Goal: Task Accomplishment & Management: Complete application form

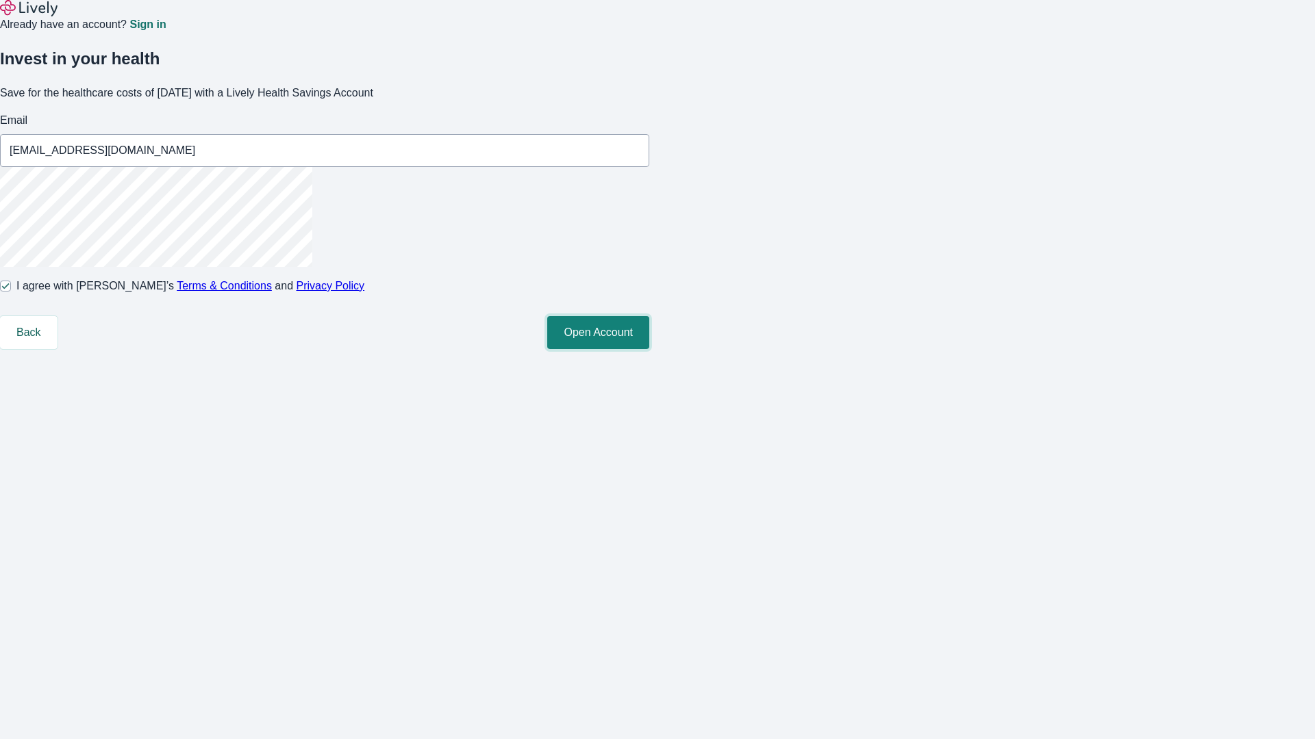
click at [649, 349] on button "Open Account" at bounding box center [598, 332] width 102 height 33
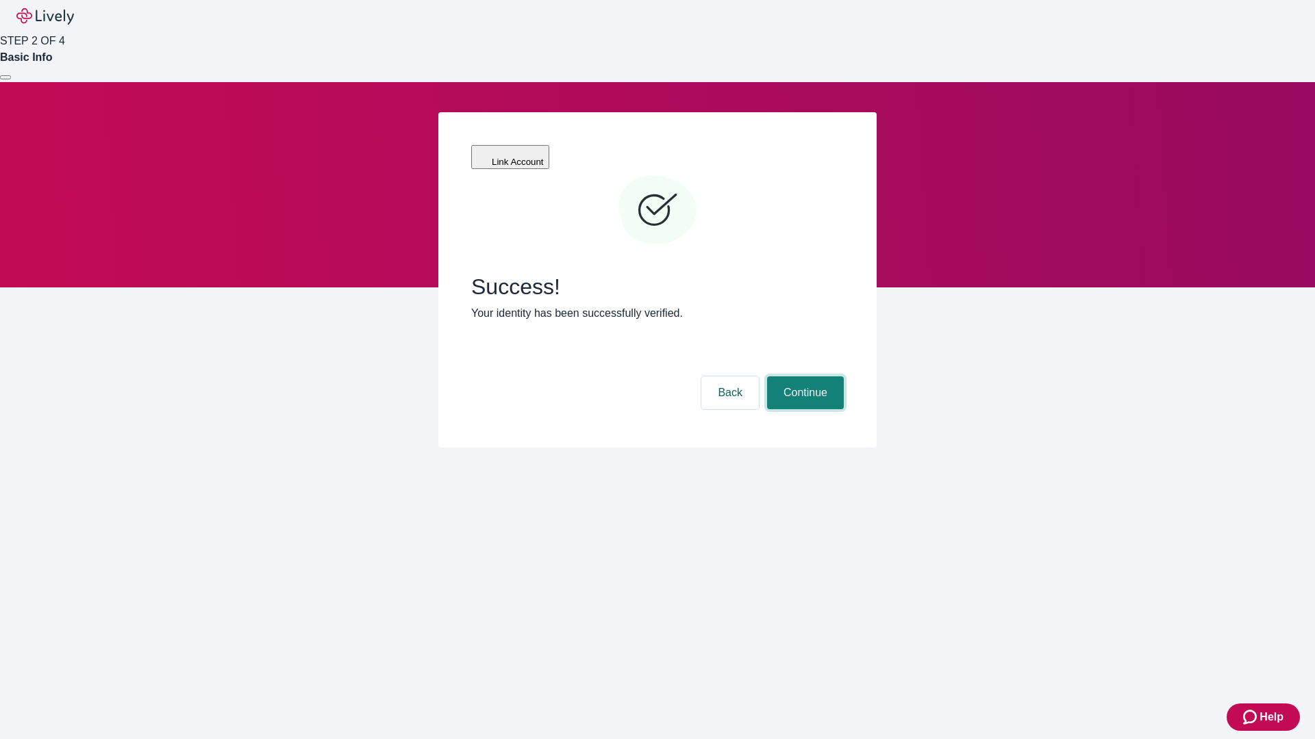
click at [803, 377] on button "Continue" at bounding box center [805, 393] width 77 height 33
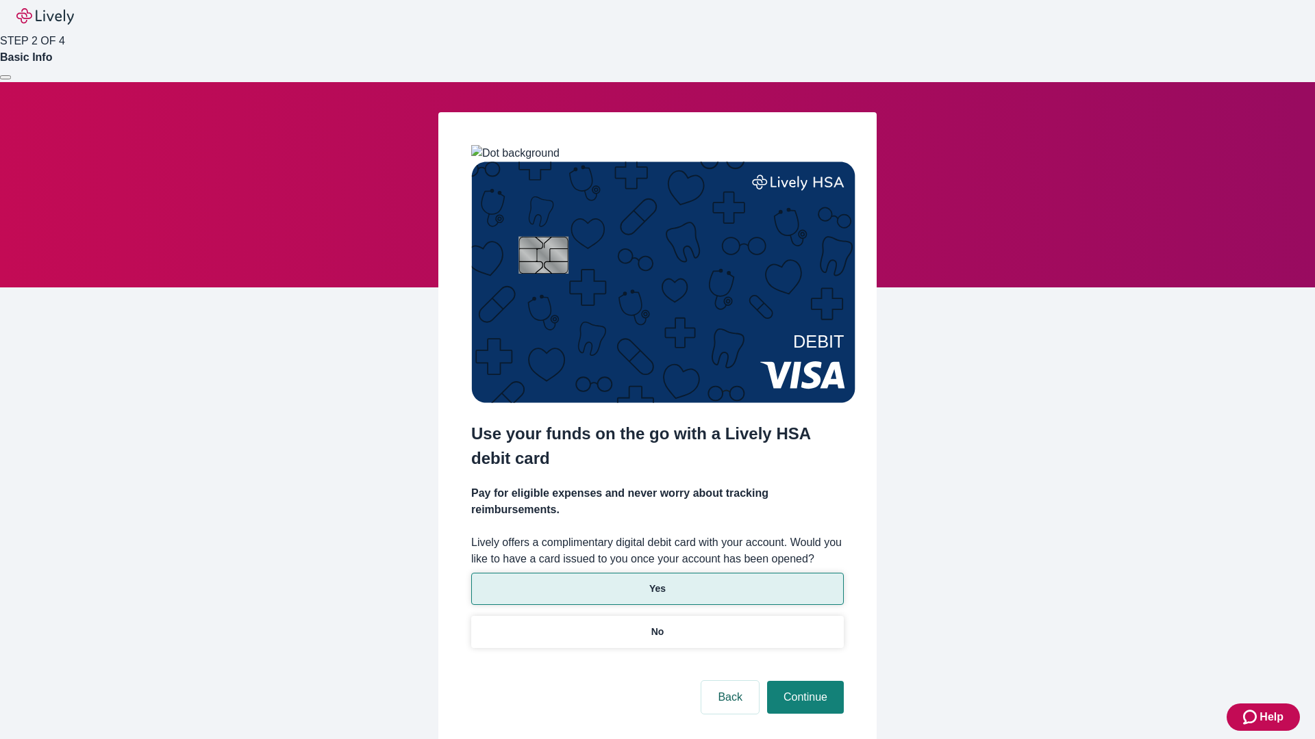
click at [657, 582] on p "Yes" at bounding box center [657, 589] width 16 height 14
click at [803, 681] on button "Continue" at bounding box center [805, 697] width 77 height 33
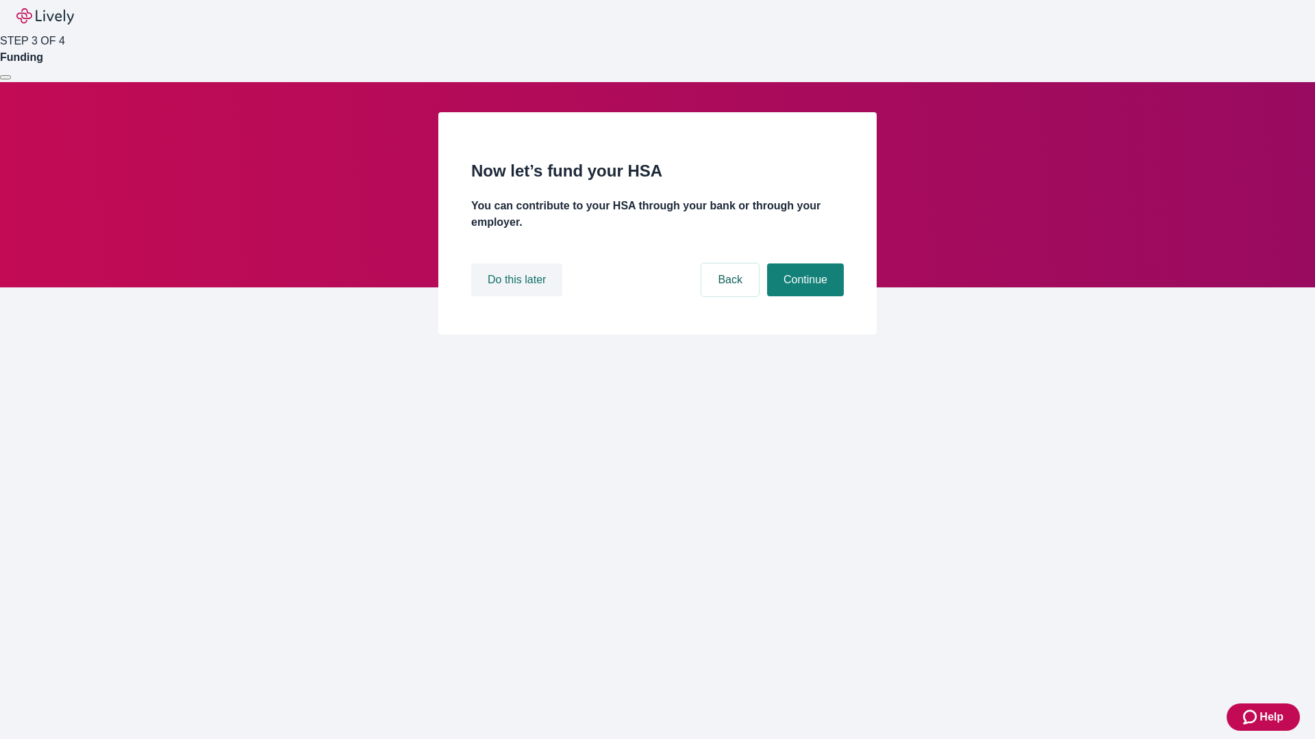
click at [518, 296] on button "Do this later" at bounding box center [516, 280] width 91 height 33
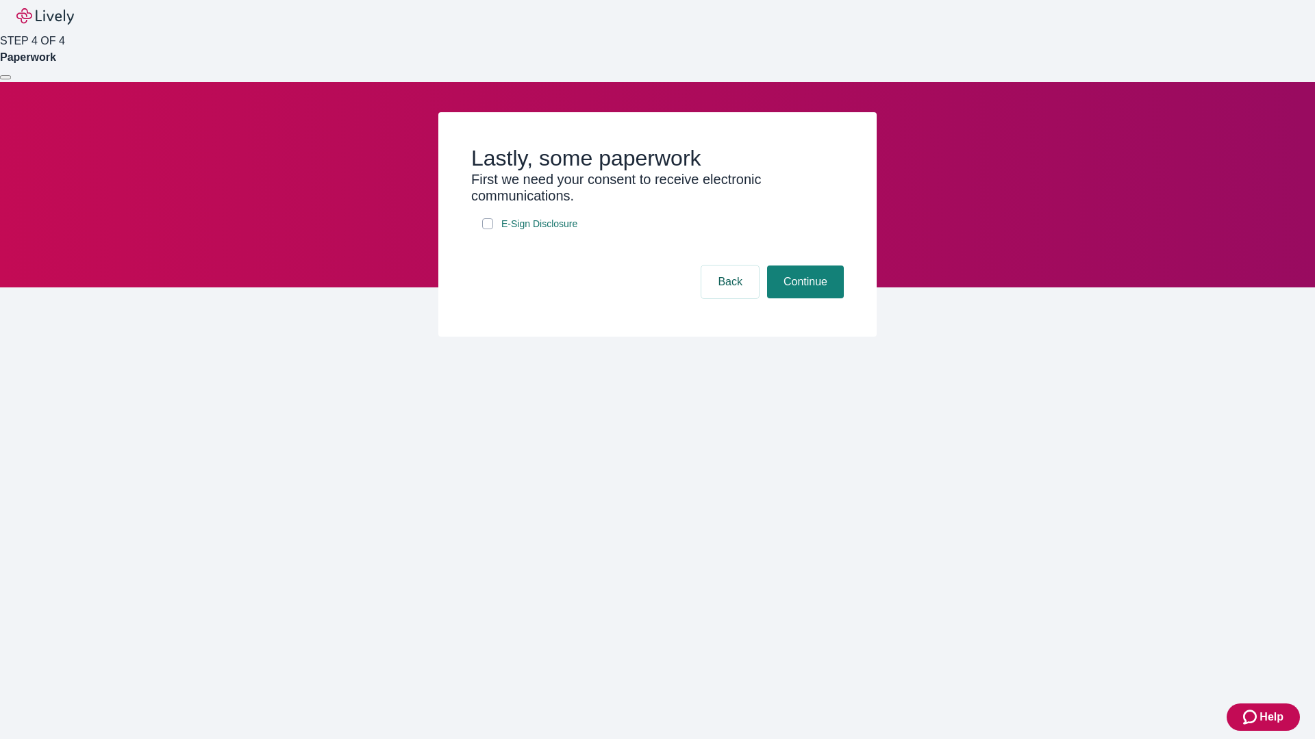
click at [488, 229] on input "E-Sign Disclosure" at bounding box center [487, 223] width 11 height 11
checkbox input "true"
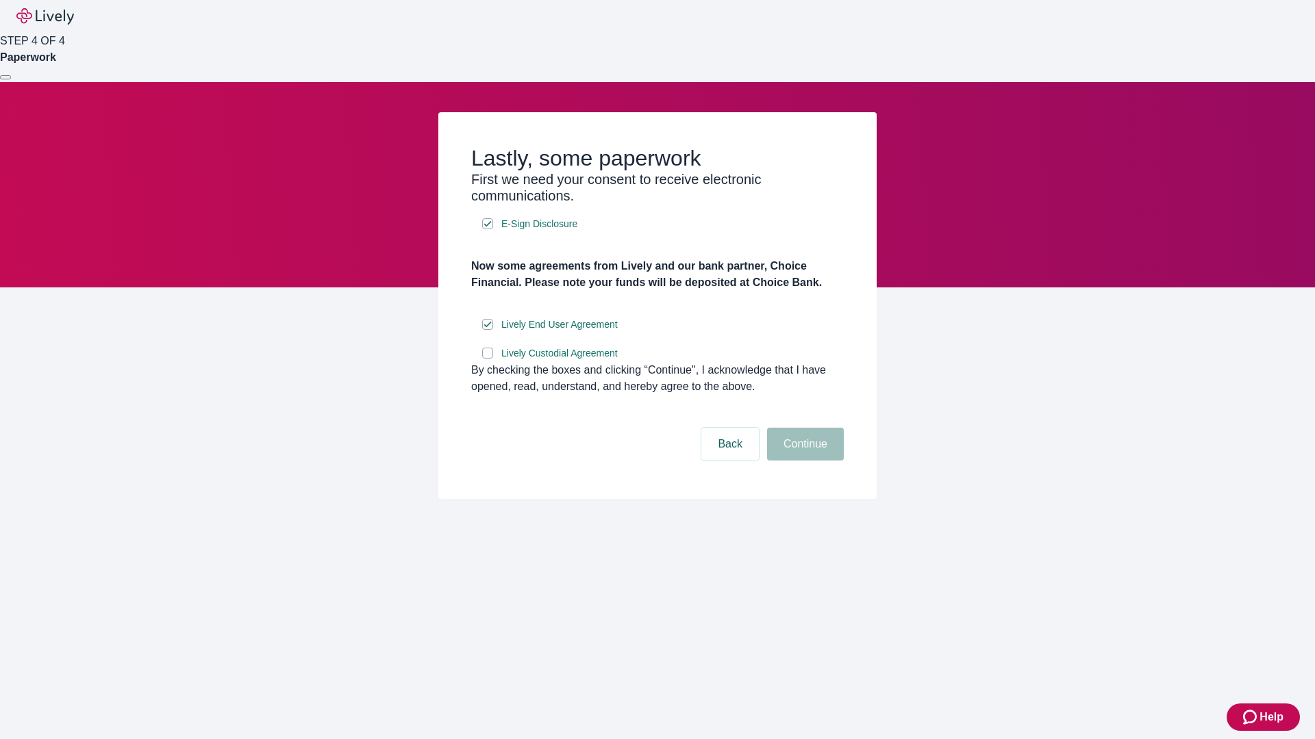
click at [488, 359] on input "Lively Custodial Agreement" at bounding box center [487, 353] width 11 height 11
checkbox input "true"
click at [803, 461] on button "Continue" at bounding box center [805, 444] width 77 height 33
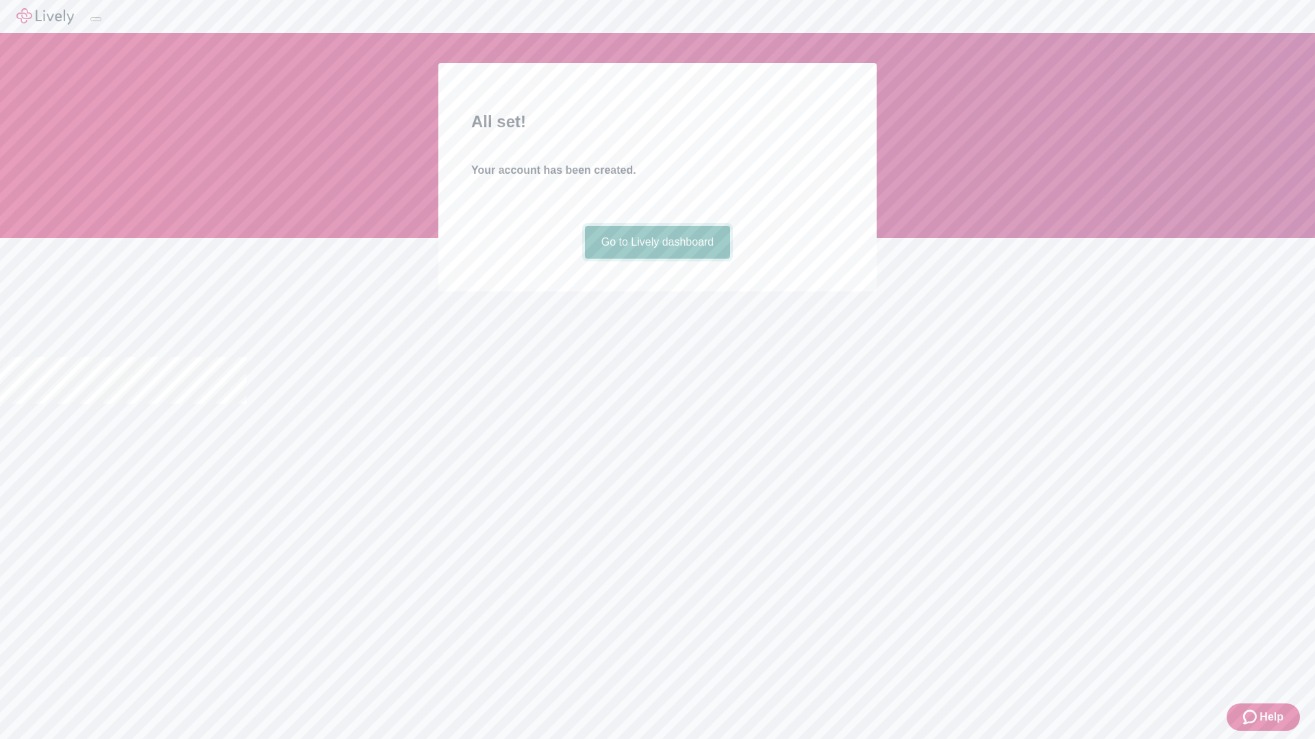
click at [657, 259] on link "Go to Lively dashboard" at bounding box center [658, 242] width 146 height 33
